Goal: Use online tool/utility: Utilize a website feature to perform a specific function

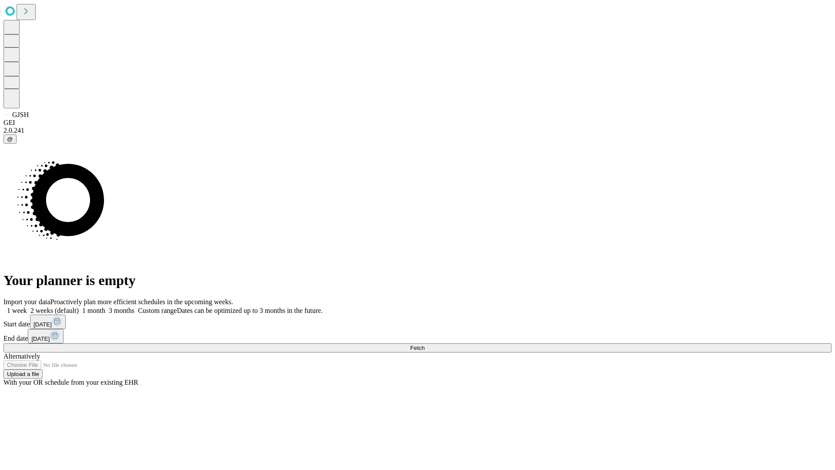
click at [424, 344] on span "Fetch" at bounding box center [417, 347] width 14 height 7
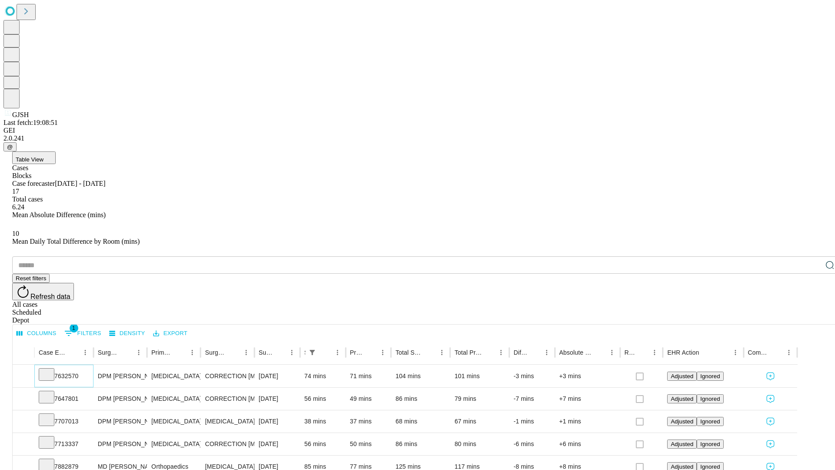
click at [51, 369] on icon at bounding box center [46, 373] width 9 height 9
